Goal: Book appointment/travel/reservation

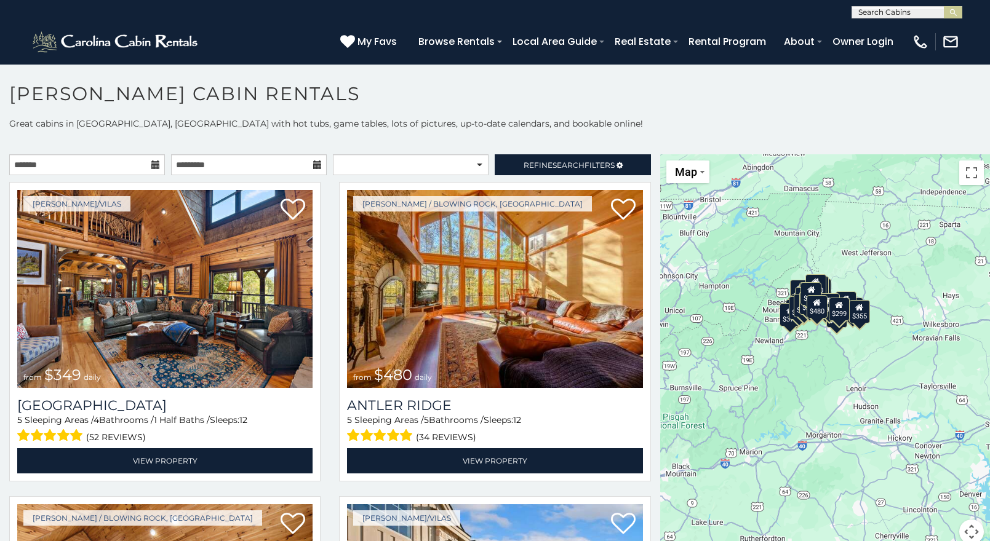
drag, startPoint x: 800, startPoint y: 453, endPoint x: 744, endPoint y: 411, distance: 69.9
click at [744, 411] on div "$349 $480 $315 $425 $565 $355 $635 $675 $930 $400 $451 $330 $400 $485 $460 $395…" at bounding box center [825, 356] width 330 height 405
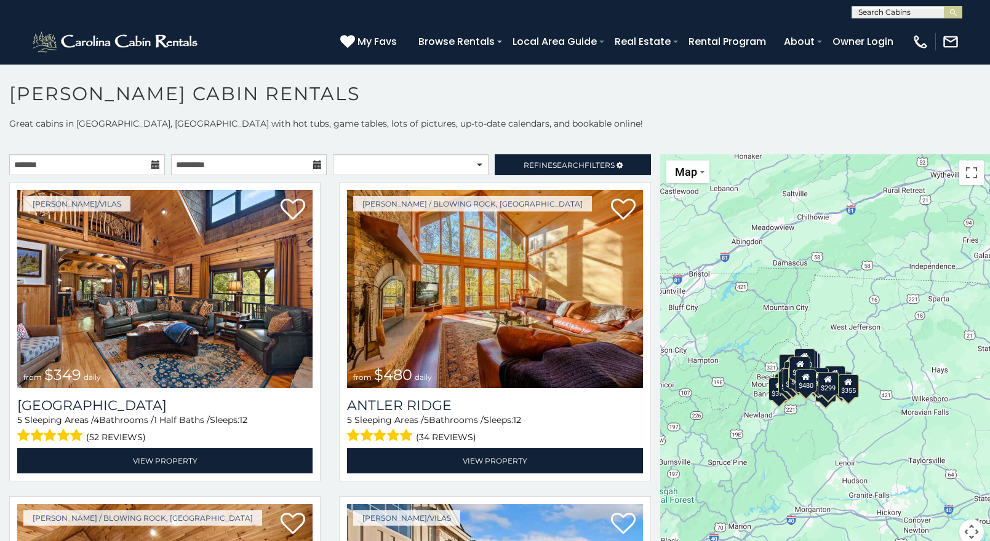
drag, startPoint x: 834, startPoint y: 380, endPoint x: 823, endPoint y: 453, distance: 74.1
click at [823, 453] on div "$349 $480 $315 $425 $565 $355 $635 $675 $930 $400 $451 $330 $400 $485 $460 $395…" at bounding box center [825, 356] width 330 height 405
click at [816, 426] on div "$349 $480 $315 $425 $565 $355 $635 $675 $930 $400 $451 $330 $400 $485 $460 $395…" at bounding box center [825, 356] width 330 height 405
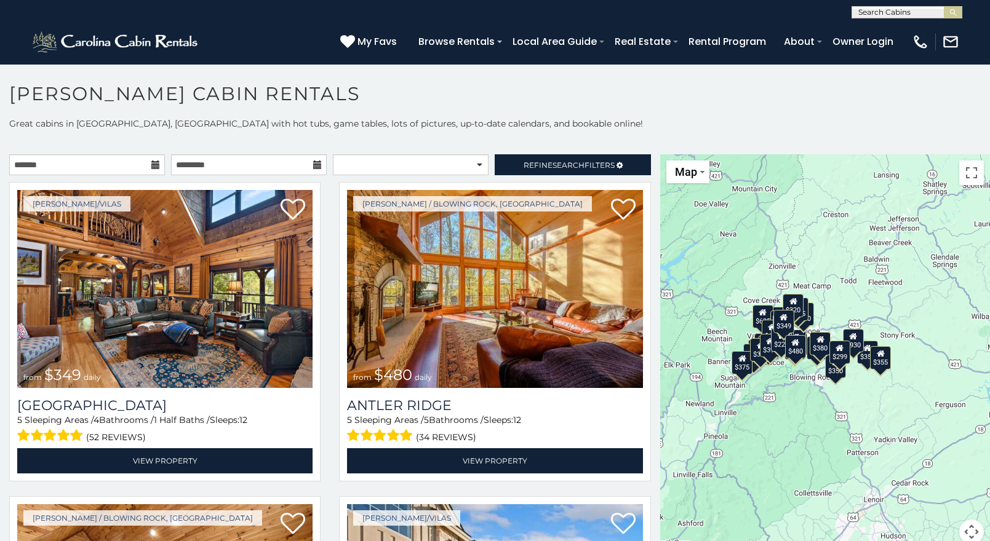
click at [804, 390] on div "$349 $480 $315 $425 $565 $355 $635 $675 $930 $400 $451 $330 $400 $485 $460 $395…" at bounding box center [825, 356] width 330 height 405
